Goal: Task Accomplishment & Management: Manage account settings

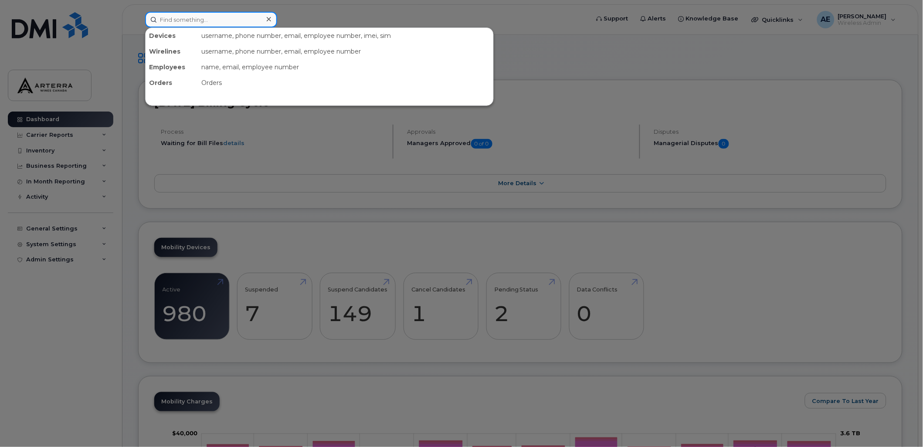
paste input "2895477426"
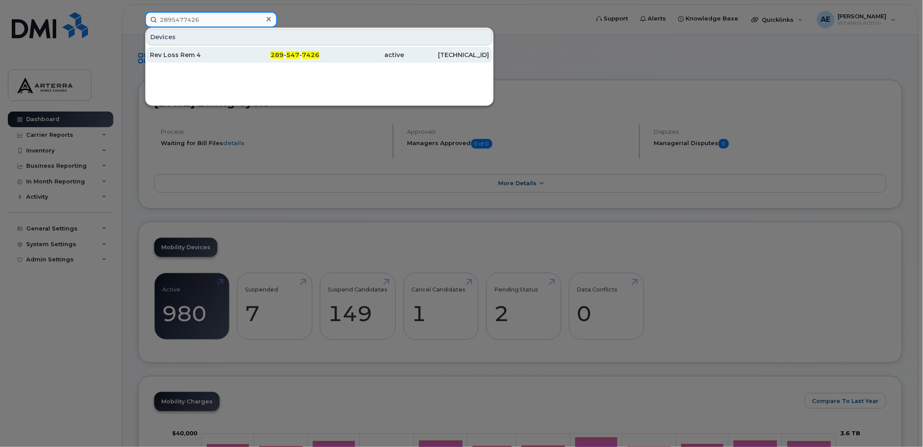
type input "2895477426"
click at [235, 49] on div "Rev Loss Rem 4" at bounding box center [277, 55] width 85 height 16
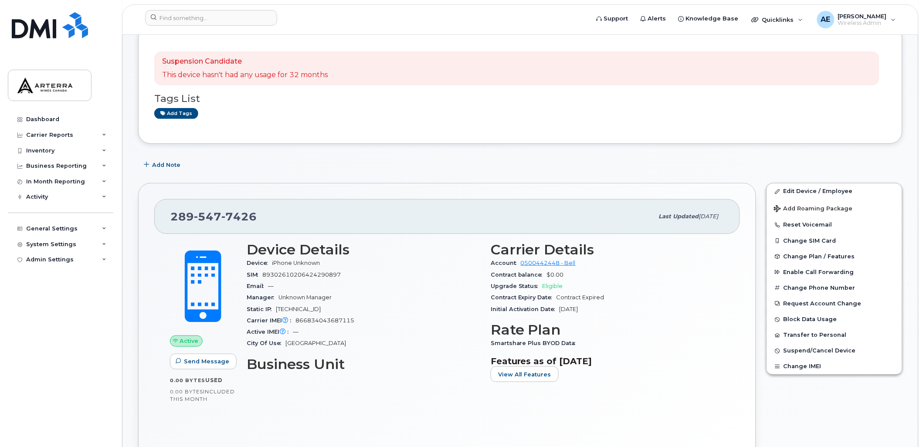
scroll to position [48, 0]
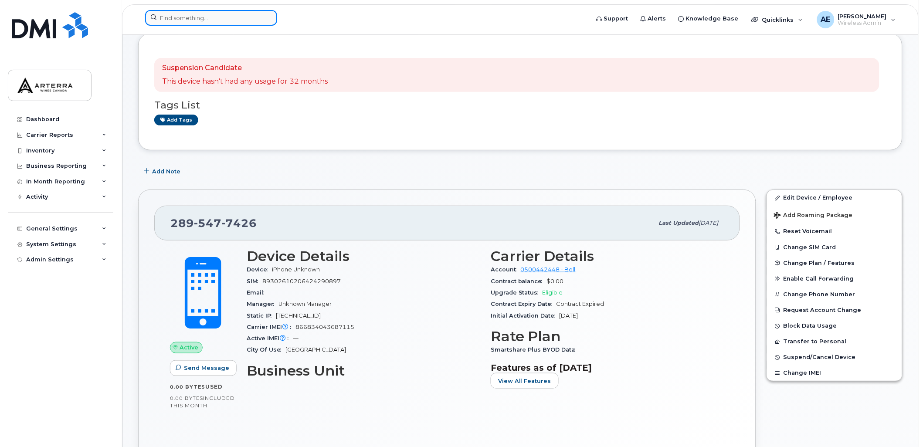
click at [177, 20] on input at bounding box center [211, 18] width 132 height 16
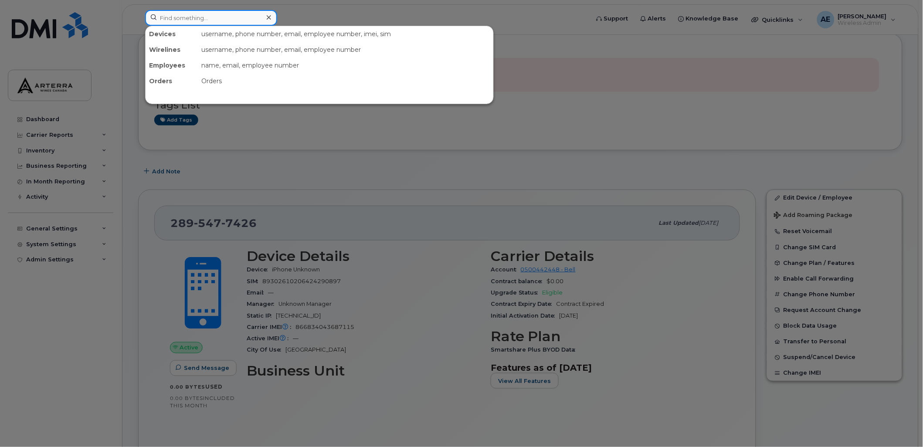
paste input "2895478098"
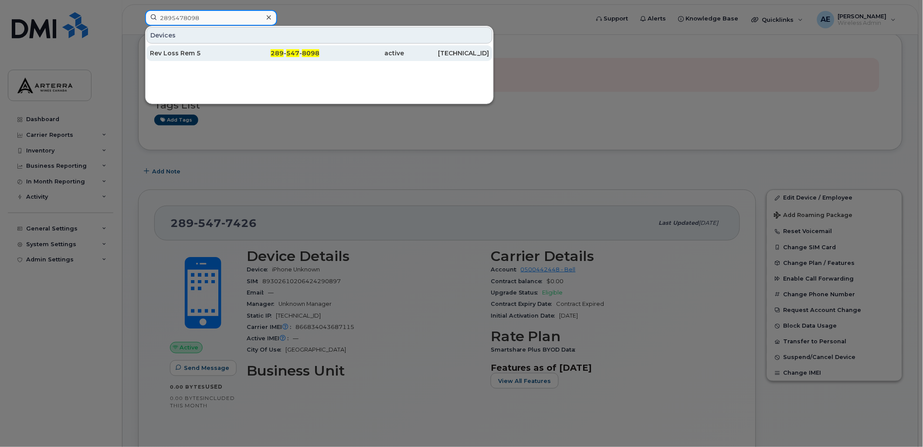
type input "2895478098"
click at [180, 49] on div "Rev Loss Rem 5" at bounding box center [192, 53] width 85 height 9
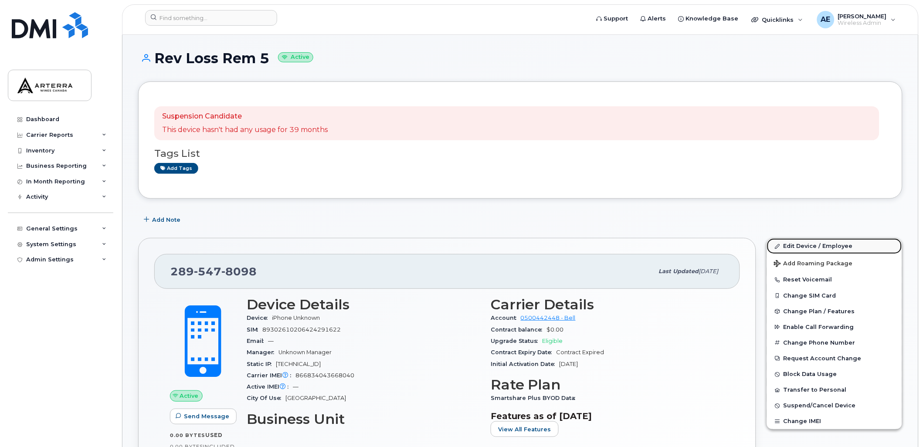
click at [806, 246] on link "Edit Device / Employee" at bounding box center [834, 246] width 135 height 16
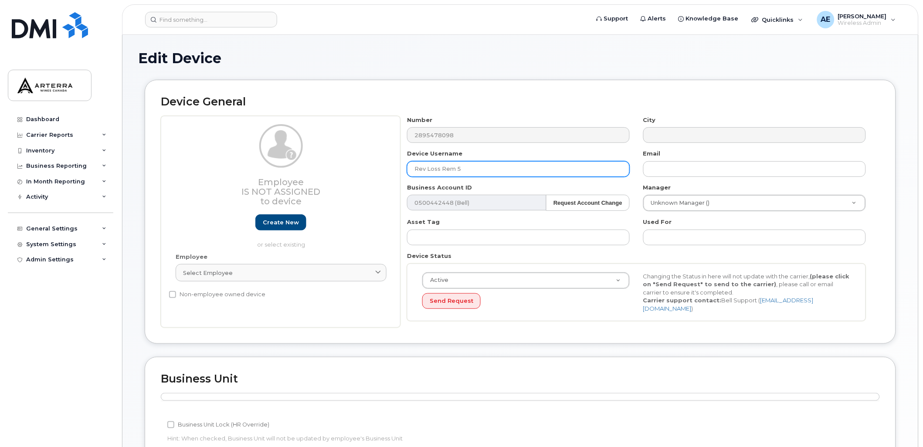
click at [473, 173] on input "Rev Loss Rem 5" at bounding box center [518, 169] width 223 height 16
drag, startPoint x: 468, startPoint y: 171, endPoint x: 402, endPoint y: 171, distance: 65.8
click at [402, 171] on div "Device Username Rev Loss Rem 5" at bounding box center [519, 163] width 236 height 27
paste input "344"
type input "Wine Rack 344"
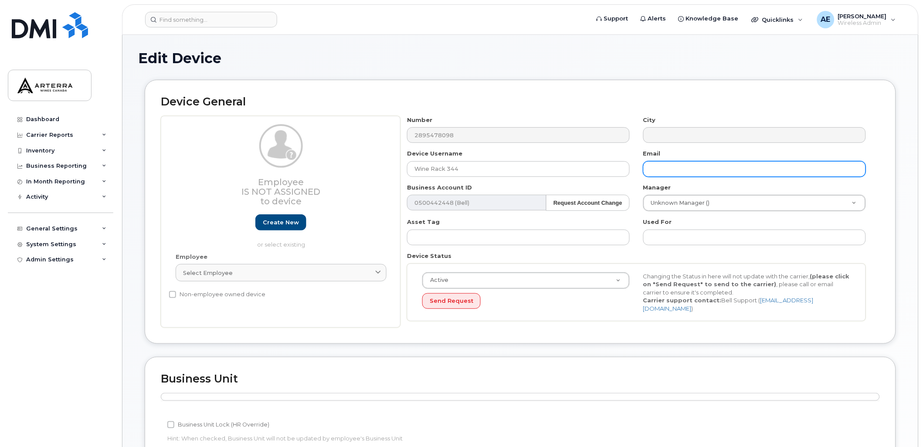
click at [660, 166] on input "text" at bounding box center [754, 169] width 223 height 16
type input "[PERSON_NAME][EMAIL_ADDRESS][PERSON_NAME][DOMAIN_NAME]"
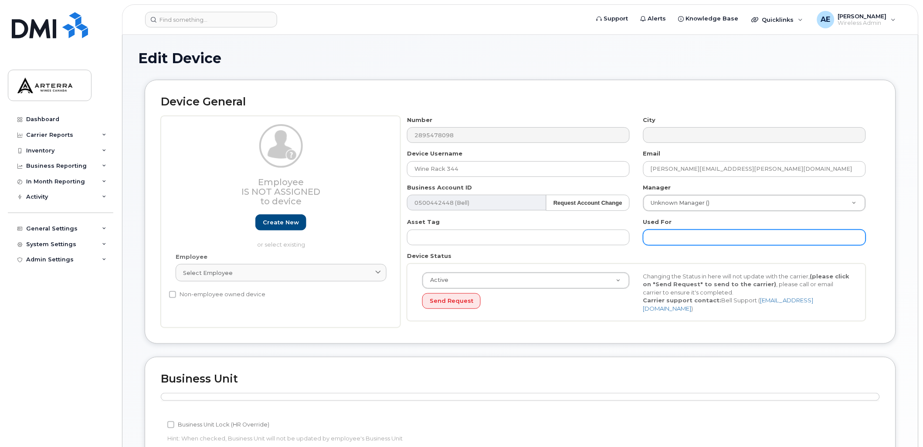
click at [683, 237] on input "text" at bounding box center [754, 238] width 223 height 16
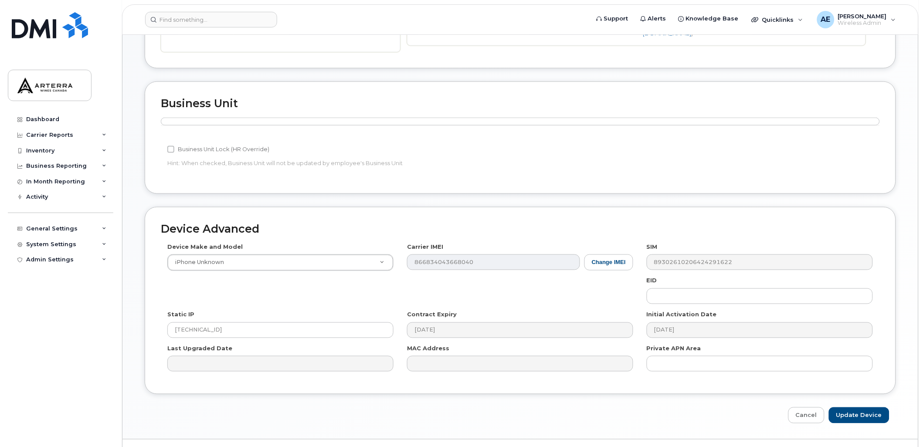
scroll to position [292, 0]
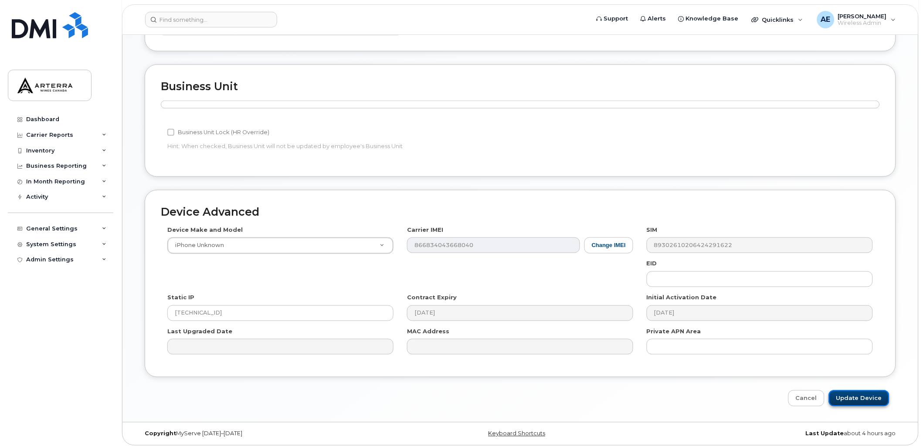
click at [867, 391] on input "Update Device" at bounding box center [859, 399] width 61 height 16
type input "Saving..."
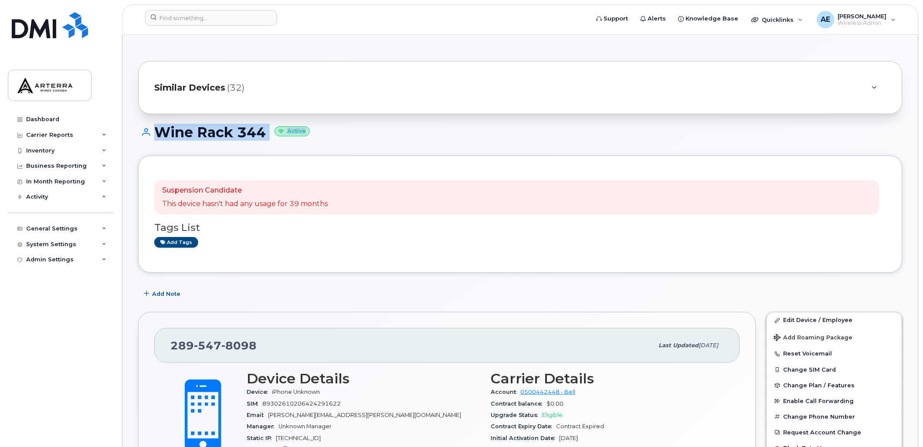
drag, startPoint x: 922, startPoint y: 100, endPoint x: 927, endPoint y: 141, distance: 40.8
click at [537, 125] on h1 "Wine Rack 344 Active" at bounding box center [520, 132] width 765 height 15
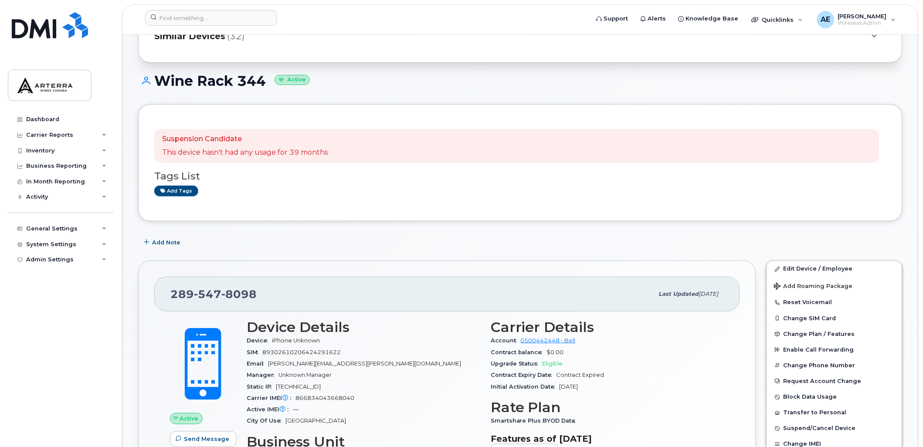
scroll to position [48, 0]
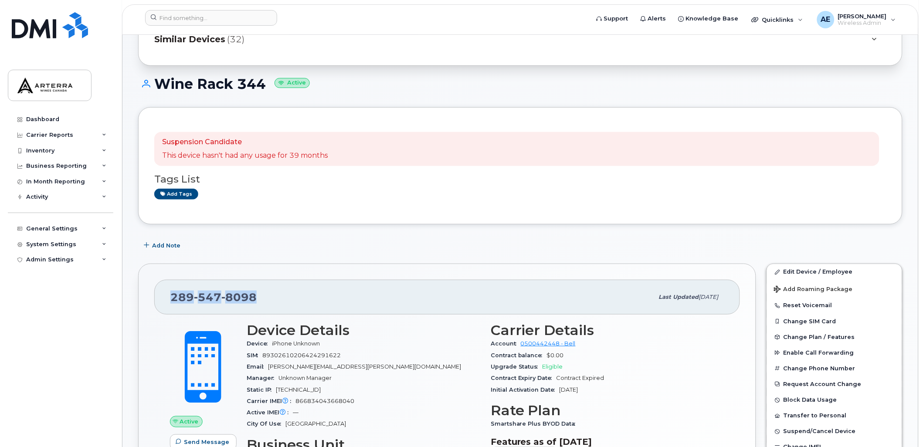
drag, startPoint x: 258, startPoint y: 297, endPoint x: 144, endPoint y: 286, distance: 114.7
click at [144, 286] on div "[PHONE_NUMBER] Last updated [DATE] Active Send Message 0.00 Bytes  used 0.00 By…" at bounding box center [447, 403] width 618 height 279
drag, startPoint x: 146, startPoint y: 287, endPoint x: 198, endPoint y: 301, distance: 53.8
copy span "[PHONE_NUMBER]"
